Goal: Find specific page/section: Find specific page/section

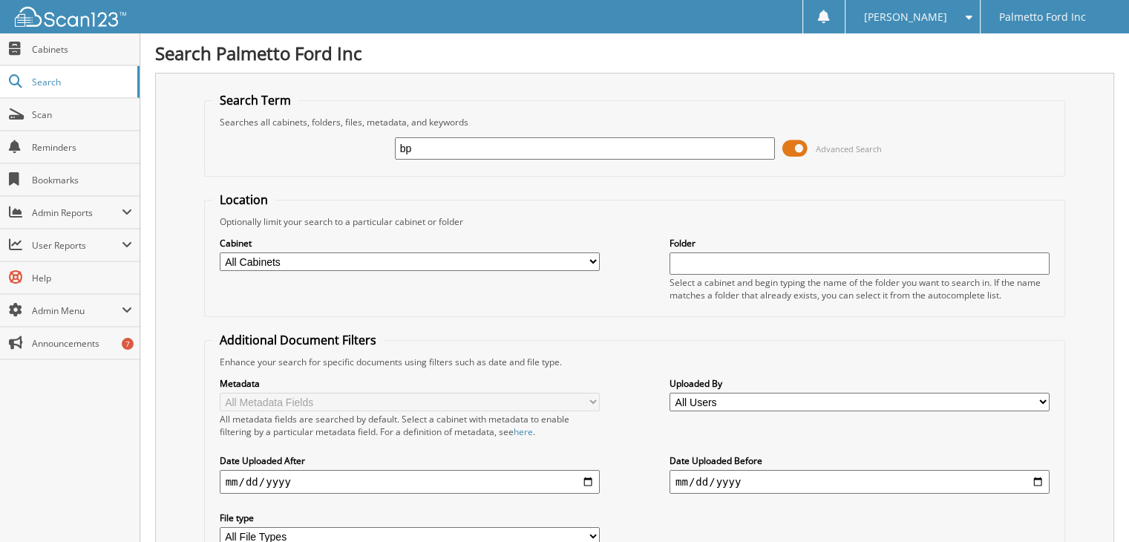
scroll to position [119, 0]
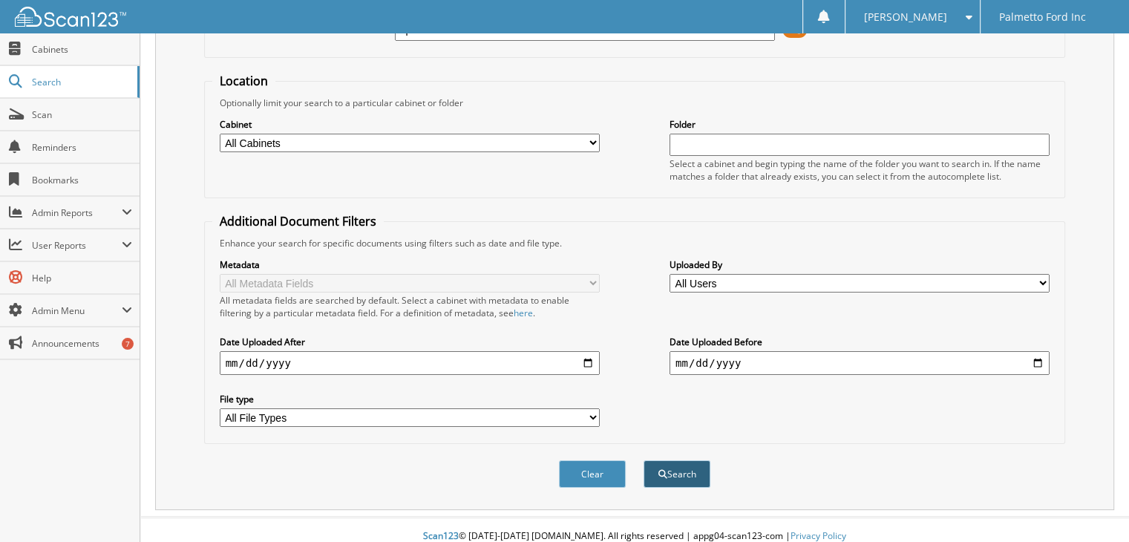
type input "bp"
click at [683, 463] on button "Search" at bounding box center [676, 473] width 67 height 27
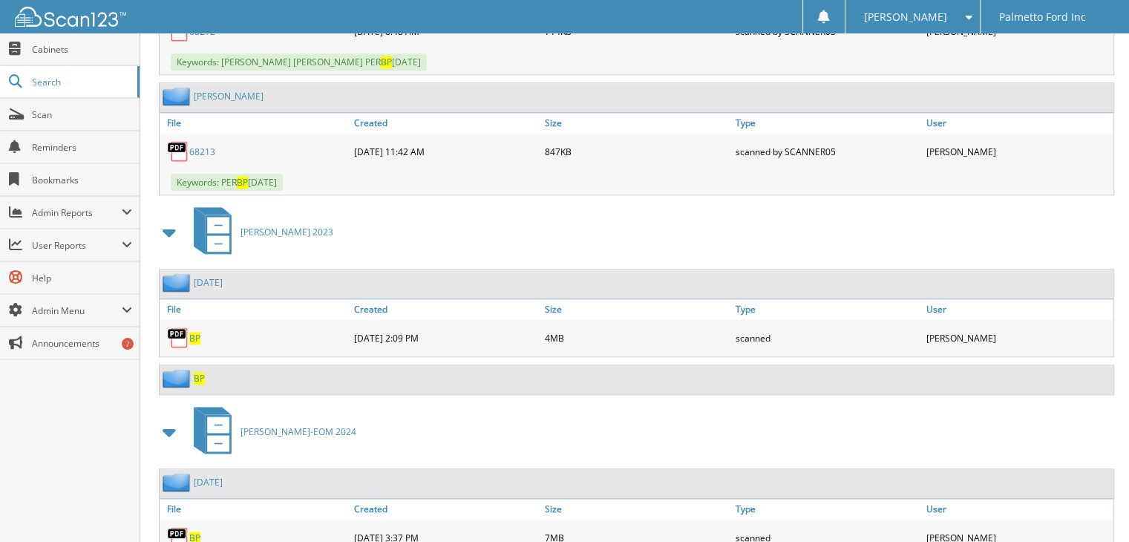
scroll to position [1330, 0]
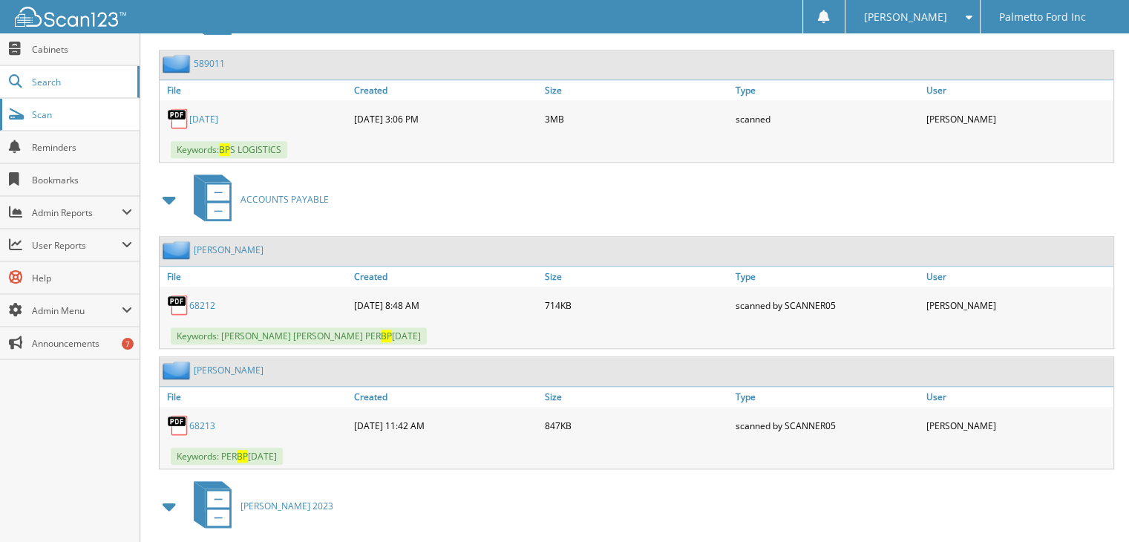
click at [50, 117] on span "Scan" at bounding box center [82, 114] width 100 height 13
